Goal: Task Accomplishment & Management: Use online tool/utility

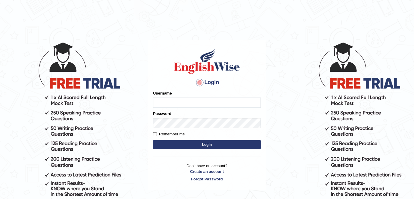
click at [164, 103] on input "Username" at bounding box center [207, 102] width 108 height 10
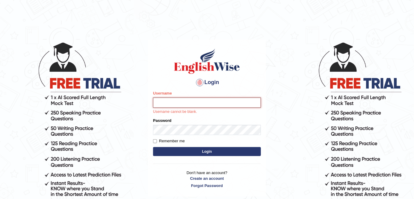
type input "sobita_parramatta"
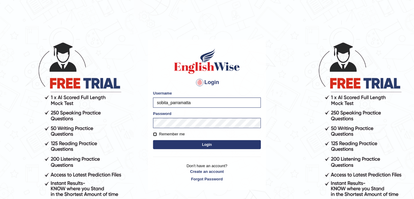
click at [156, 135] on input "Remember me" at bounding box center [155, 134] width 4 height 4
checkbox input "true"
click at [169, 146] on button "Login" at bounding box center [207, 144] width 108 height 9
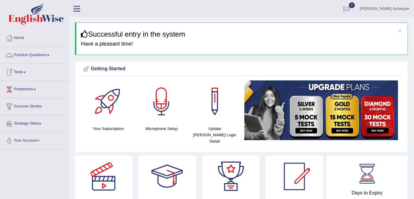
click at [49, 57] on link "Practice Questions" at bounding box center [34, 54] width 68 height 15
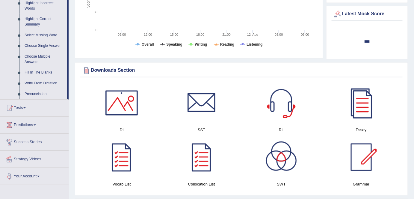
scroll to position [308, 0]
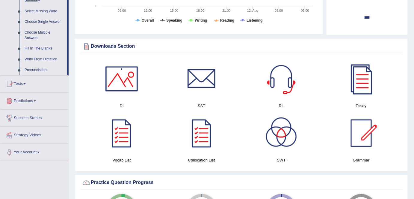
click at [36, 101] on span at bounding box center [35, 100] width 2 height 1
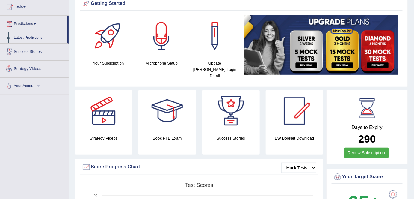
scroll to position [65, 0]
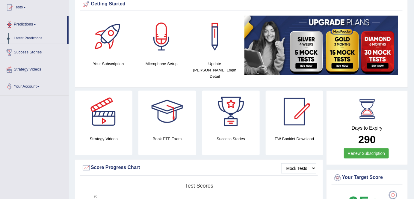
click at [34, 23] on link "Predictions" at bounding box center [33, 23] width 67 height 15
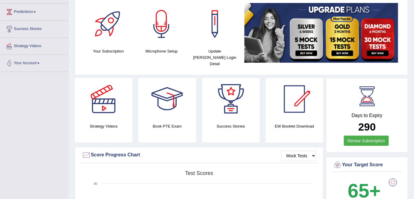
scroll to position [80, 0]
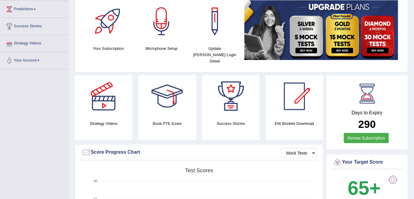
click at [40, 43] on link "Strategy Videos" at bounding box center [34, 42] width 68 height 15
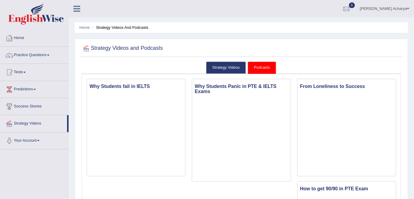
click at [11, 39] on div at bounding box center [9, 38] width 9 height 9
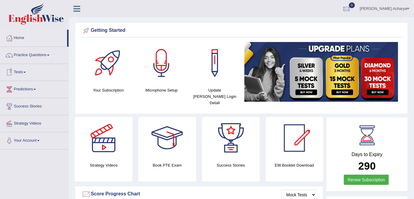
click at [25, 73] on link "Tests" at bounding box center [34, 71] width 68 height 15
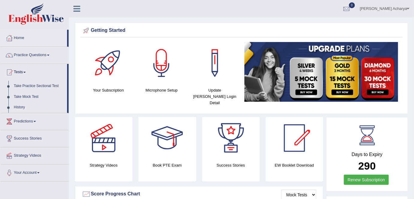
click at [78, 8] on icon at bounding box center [76, 9] width 7 height 8
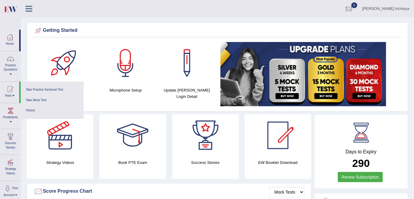
click at [33, 51] on div "Your Subscription Microphone Setup Update Pearson Login Detail" at bounding box center [217, 75] width 370 height 66
click at [10, 39] on div at bounding box center [9, 37] width 9 height 9
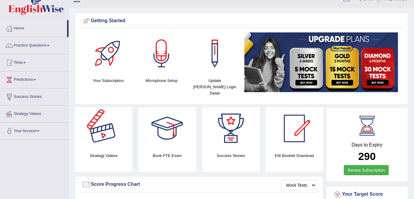
scroll to position [3, 0]
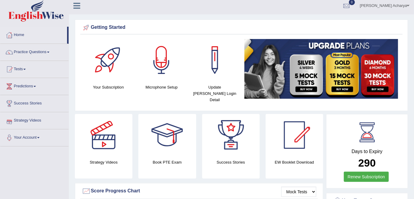
click at [36, 101] on link "Success Stories" at bounding box center [34, 102] width 68 height 15
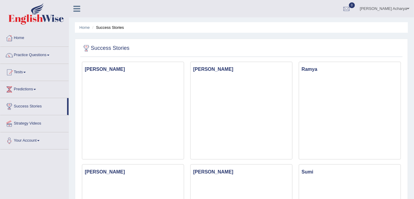
click at [33, 86] on link "Predictions" at bounding box center [34, 88] width 68 height 15
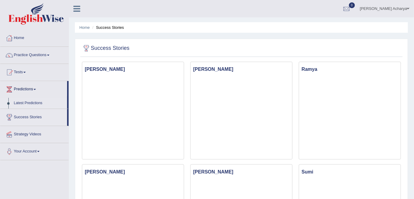
click at [33, 105] on link "Latest Predictions" at bounding box center [39, 103] width 56 height 11
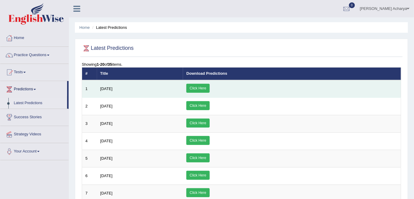
click at [209, 86] on link "Click Here" at bounding box center [197, 88] width 23 height 9
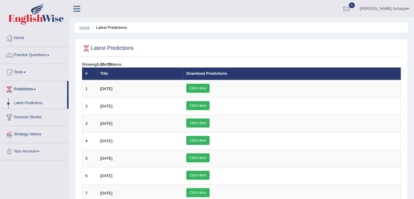
click at [85, 28] on link "Home" at bounding box center [84, 27] width 10 height 4
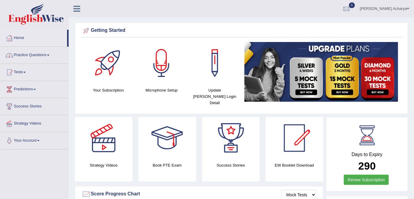
click at [19, 39] on link "Home" at bounding box center [33, 37] width 67 height 15
click at [21, 38] on link "Home" at bounding box center [33, 37] width 67 height 15
click at [22, 69] on link "Tests" at bounding box center [34, 71] width 68 height 15
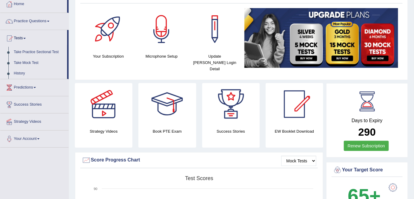
scroll to position [37, 0]
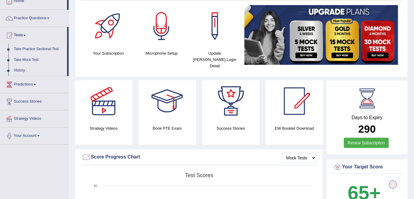
click at [49, 47] on link "Take Practice Sectional Test" at bounding box center [39, 49] width 56 height 11
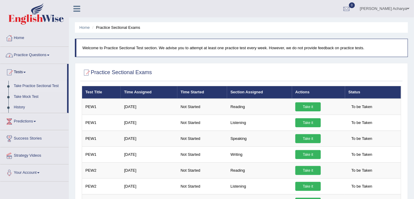
click at [18, 32] on link "Home" at bounding box center [34, 37] width 68 height 15
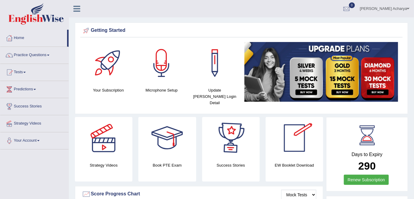
click at [299, 135] on div at bounding box center [294, 138] width 42 height 42
click at [409, 194] on div at bounding box center [409, 194] width 0 height 0
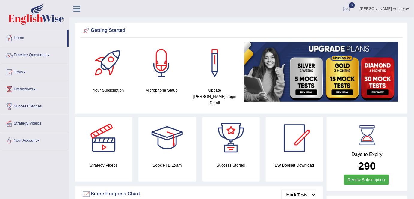
click at [409, 194] on div at bounding box center [409, 194] width 0 height 0
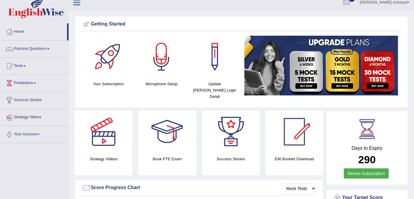
scroll to position [5, 0]
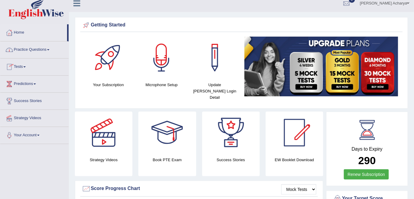
click at [16, 32] on link "Home" at bounding box center [33, 31] width 67 height 15
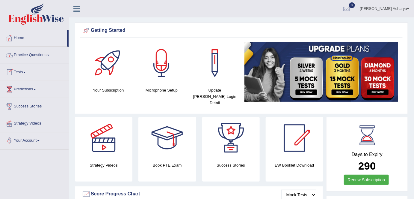
click at [49, 54] on link "Practice Questions" at bounding box center [34, 54] width 68 height 15
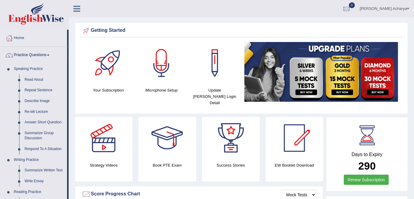
click at [11, 38] on div at bounding box center [9, 38] width 9 height 9
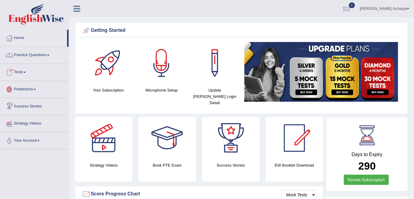
click at [31, 122] on link "Strategy Videos" at bounding box center [34, 122] width 68 height 15
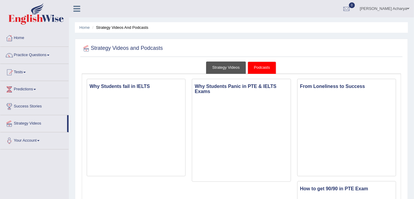
click at [230, 68] on link "Strategy Videos" at bounding box center [226, 67] width 40 height 12
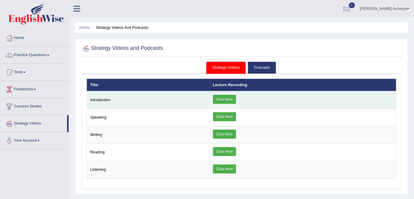
click at [223, 95] on link "Click Here" at bounding box center [224, 99] width 23 height 9
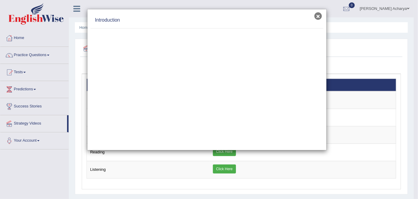
click at [319, 15] on button "×" at bounding box center [317, 15] width 7 height 7
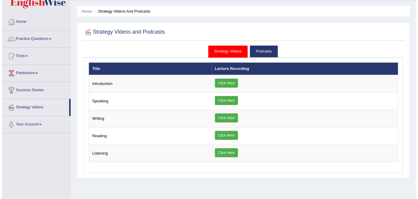
scroll to position [16, 0]
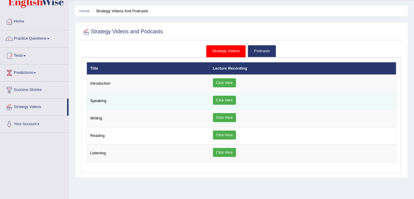
click at [220, 101] on link "Click Here" at bounding box center [224, 100] width 23 height 9
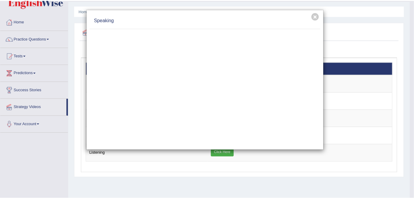
scroll to position [0, 0]
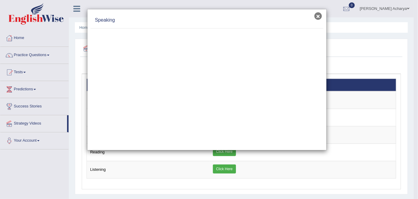
click at [317, 15] on button "×" at bounding box center [317, 15] width 7 height 7
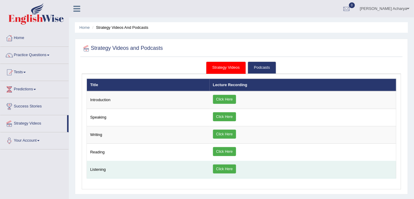
click at [222, 168] on link "Click Here" at bounding box center [224, 168] width 23 height 9
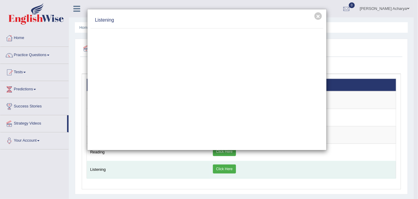
click at [222, 168] on div "× Listening" at bounding box center [209, 99] width 418 height 199
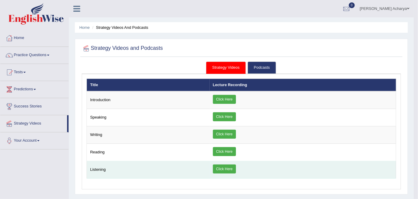
click at [222, 168] on div "× Introduction × Speaking × × ×" at bounding box center [242, 128] width 310 height 100
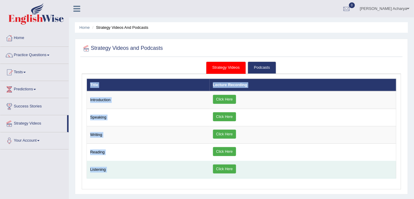
click at [222, 168] on link "Click Here" at bounding box center [224, 168] width 23 height 9
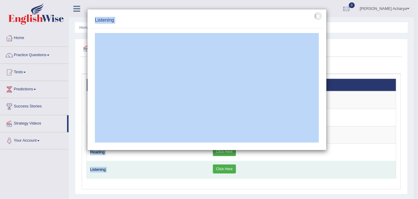
click at [222, 168] on div "× Introduction × Speaking × × ×" at bounding box center [242, 128] width 310 height 100
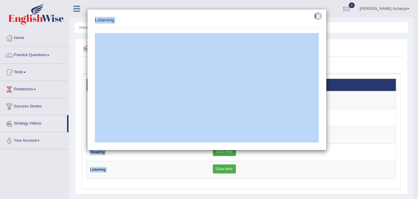
click at [320, 17] on button "×" at bounding box center [317, 15] width 7 height 7
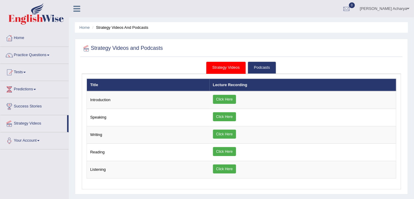
click at [261, 47] on div at bounding box center [241, 48] width 319 height 12
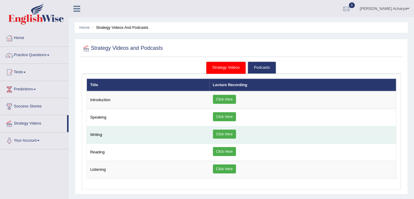
click at [228, 126] on td "Click Here" at bounding box center [303, 134] width 187 height 17
click at [227, 134] on link "Click Here" at bounding box center [224, 133] width 23 height 9
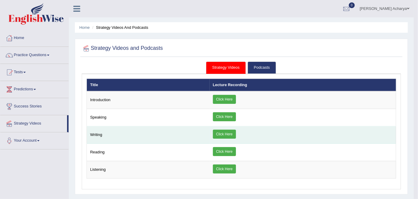
click at [227, 134] on div "× Introduction × Speaking × × ×" at bounding box center [242, 128] width 310 height 100
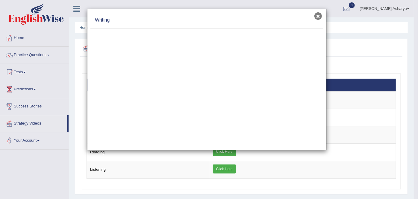
click at [318, 13] on button "×" at bounding box center [317, 15] width 7 height 7
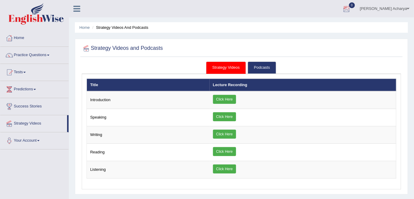
click at [351, 7] on div at bounding box center [346, 8] width 9 height 9
click at [331, 26] on div "See All Alerts" at bounding box center [310, 25] width 80 height 6
click at [331, 26] on ul "Home Strategy Videos and Podcasts" at bounding box center [241, 27] width 333 height 10
click at [41, 52] on link "Practice Questions" at bounding box center [34, 54] width 68 height 15
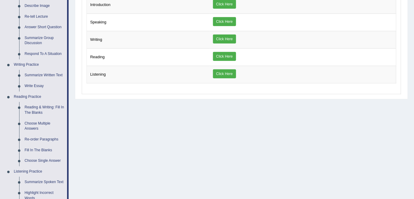
scroll to position [95, 0]
click at [38, 76] on link "Summarize Written Text" at bounding box center [44, 75] width 45 height 11
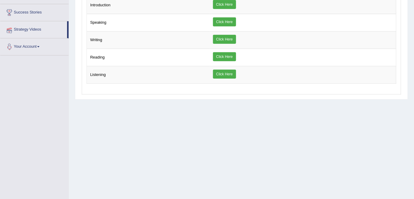
scroll to position [116, 0]
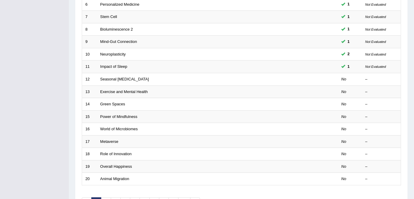
scroll to position [158, 0]
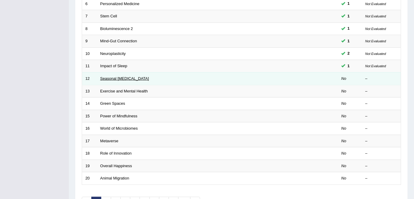
click at [119, 77] on link "Seasonal [MEDICAL_DATA]" at bounding box center [124, 78] width 49 height 4
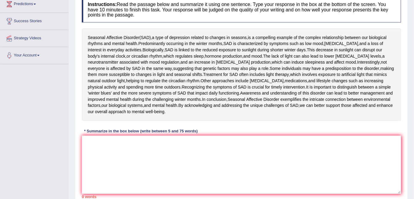
scroll to position [85, 0]
click at [87, 150] on textarea at bounding box center [241, 165] width 319 height 58
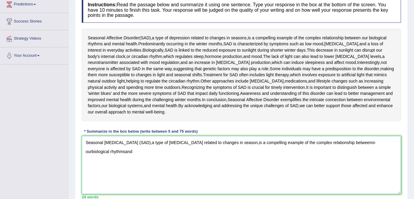
click at [100, 150] on textarea "Seasonal Affective Disorder (SAD),a type of depression related to changes in se…" at bounding box center [241, 165] width 319 height 58
click at [108, 149] on textarea "Seasonal Affective Disorder (SAD),a type of depression related to changes in se…" at bounding box center [241, 165] width 319 height 58
click at [108, 151] on textarea "Seasonal Affective Disorder (SAD),a type of depression related to changes in se…" at bounding box center [241, 165] width 319 height 58
click at [124, 150] on textarea "Seasonal Affective Disorder (SAD),a type of depression related to changes in se…" at bounding box center [241, 165] width 319 height 58
click at [144, 152] on textarea "Seasonal Affective Disorder (SAD),a type of depression related to changes in se…" at bounding box center [241, 165] width 319 height 58
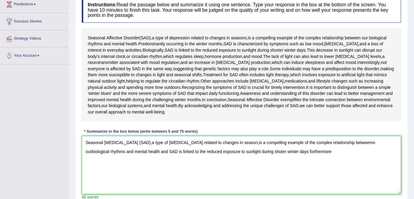
click at [284, 151] on textarea "Seasonal Affective Disorder (SAD),a type of depression related to changes in se…" at bounding box center [241, 165] width 319 height 58
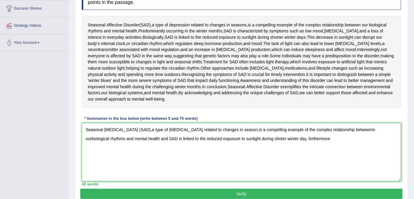
scroll to position [98, 0]
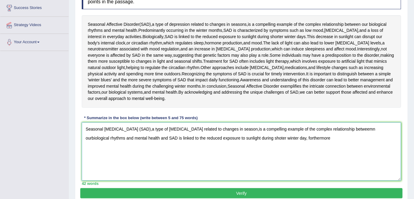
click at [295, 137] on textarea "Seasonal Affective Disorder (SAD),a type of depression related to changes in se…" at bounding box center [241, 151] width 319 height 58
click at [293, 137] on textarea "Seasonal Affective Disorder (SAD),a type of depression related to changes in se…" at bounding box center [241, 151] width 319 height 58
click at [91, 146] on textarea "Seasonal Affective Disorder (SAD),a type of depression related to changes in se…" at bounding box center [241, 151] width 319 height 58
click at [107, 147] on textarea "Seasonal Affective Disorder (SAD),a type of depression related to changes in se…" at bounding box center [241, 151] width 319 height 58
click at [282, 139] on textarea "Seasonal Affective Disorder (SAD),a type of depression related to changes in se…" at bounding box center [241, 151] width 319 height 58
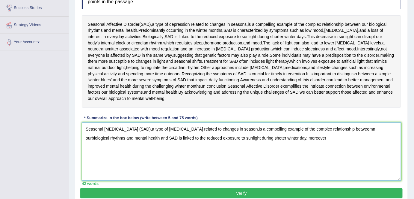
click at [300, 139] on textarea "Seasonal Affective Disorder (SAD),a type of depression related to changes in se…" at bounding box center [241, 151] width 319 height 58
click at [302, 138] on textarea "Seasonal Affective Disorder (SAD),a type of depression related to changes in se…" at bounding box center [241, 151] width 319 height 58
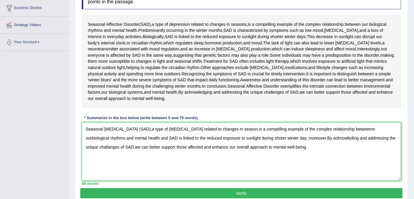
type textarea "Seasonal Affective Disorder (SAD),a type of depression related to changes in se…"
click at [250, 191] on button "Verify" at bounding box center [241, 193] width 322 height 10
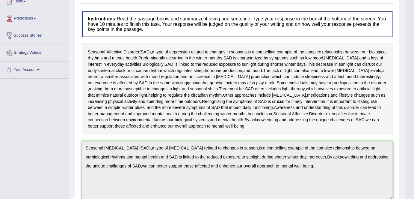
scroll to position [0, 0]
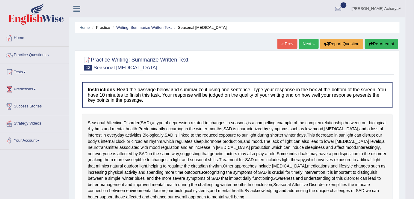
click at [310, 44] on link "Next »" at bounding box center [309, 44] width 20 height 10
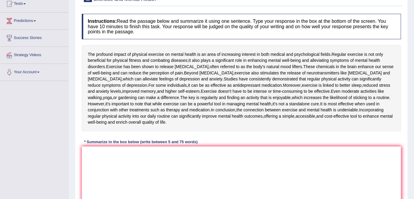
scroll to position [69, 0]
click at [87, 171] on textarea at bounding box center [241, 175] width 319 height 58
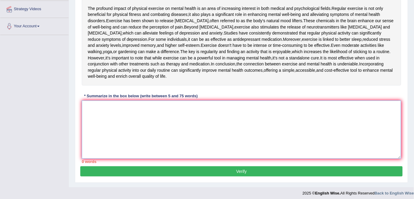
scroll to position [115, 0]
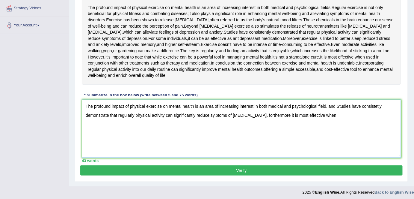
click at [215, 134] on textarea "The profound impact of physical exercise on mental health is an area of increas…" at bounding box center [241, 128] width 319 height 58
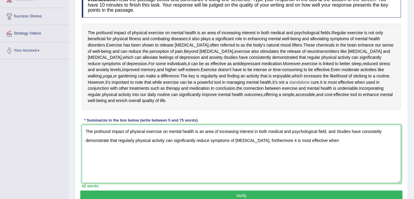
scroll to position [89, 0]
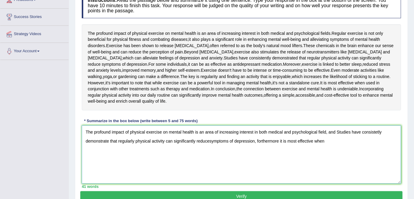
click at [209, 159] on textarea "The profound impact of physical exercise on mental health is an area of increas…" at bounding box center [241, 154] width 319 height 58
click at [331, 159] on textarea "The profound impact of physical exercise on mental health is an area of increas…" at bounding box center [241, 154] width 319 height 58
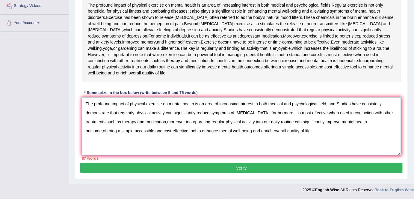
scroll to position [135, 0]
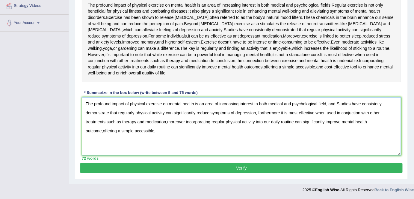
type textarea "The profound impact of physical exercise on mental health is an area of increas…"
